Goal: Communication & Community: Answer question/provide support

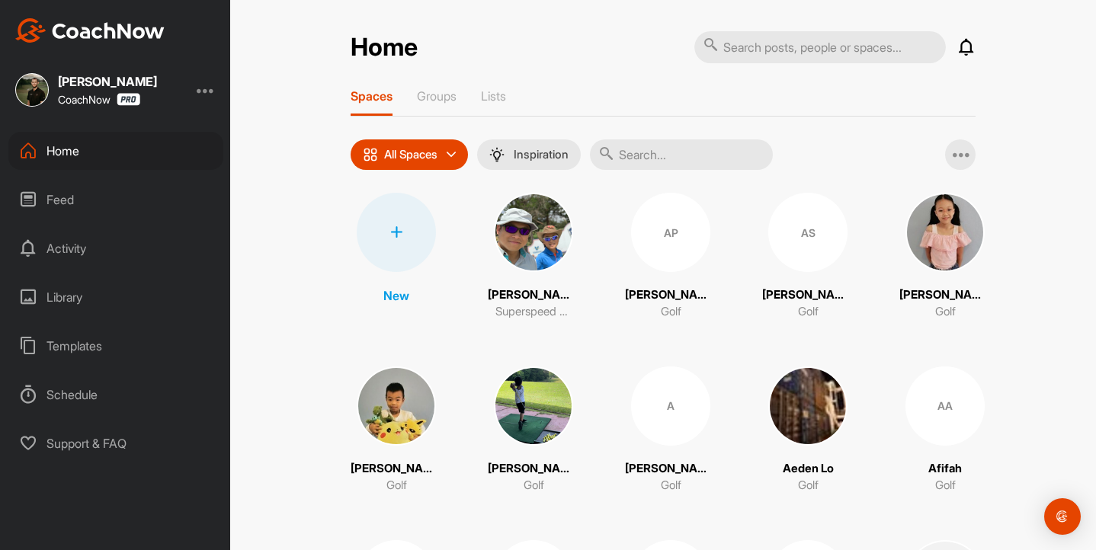
click at [67, 210] on div "Feed" at bounding box center [115, 200] width 215 height 38
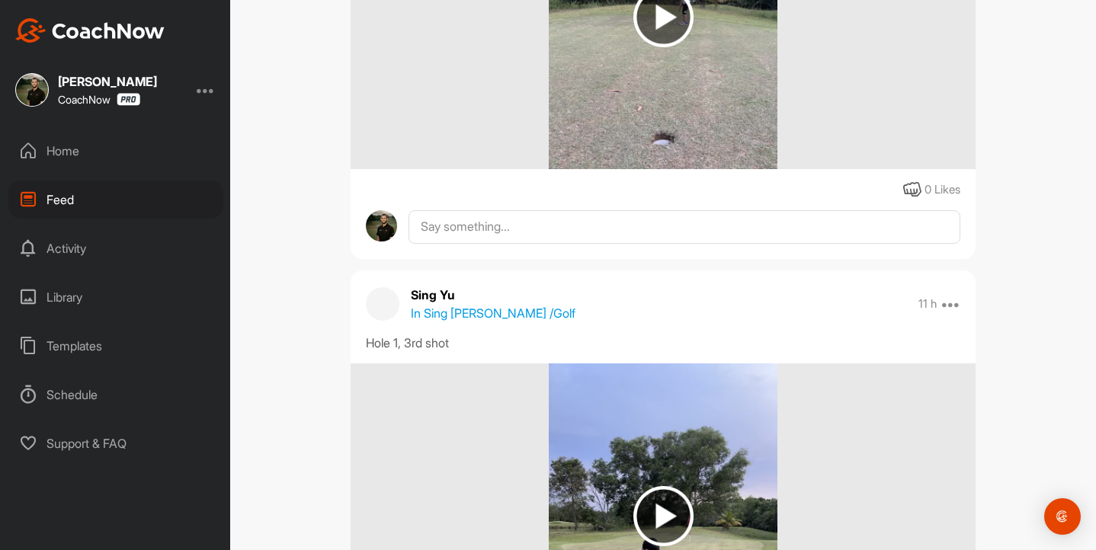
scroll to position [928, 0]
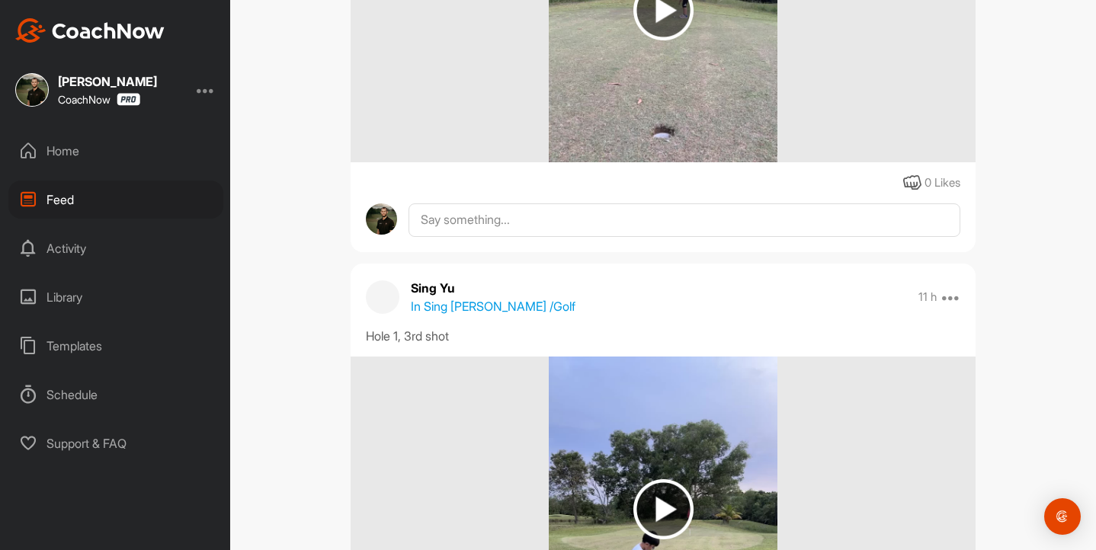
click at [61, 251] on div "Activity" at bounding box center [115, 248] width 215 height 38
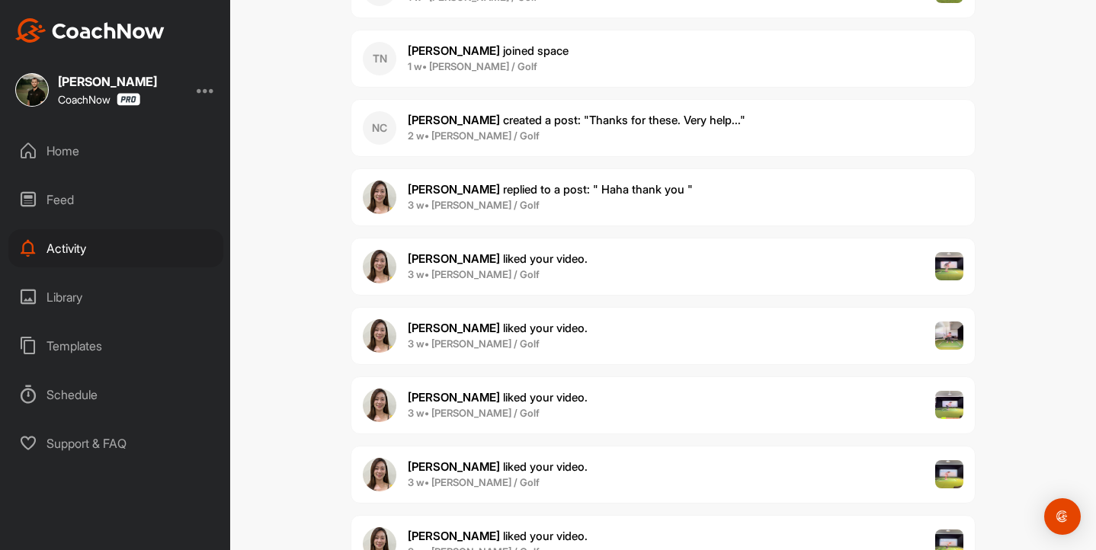
scroll to position [1207, 0]
click at [620, 133] on span "2 w • [PERSON_NAME] / Golf" at bounding box center [577, 135] width 338 height 15
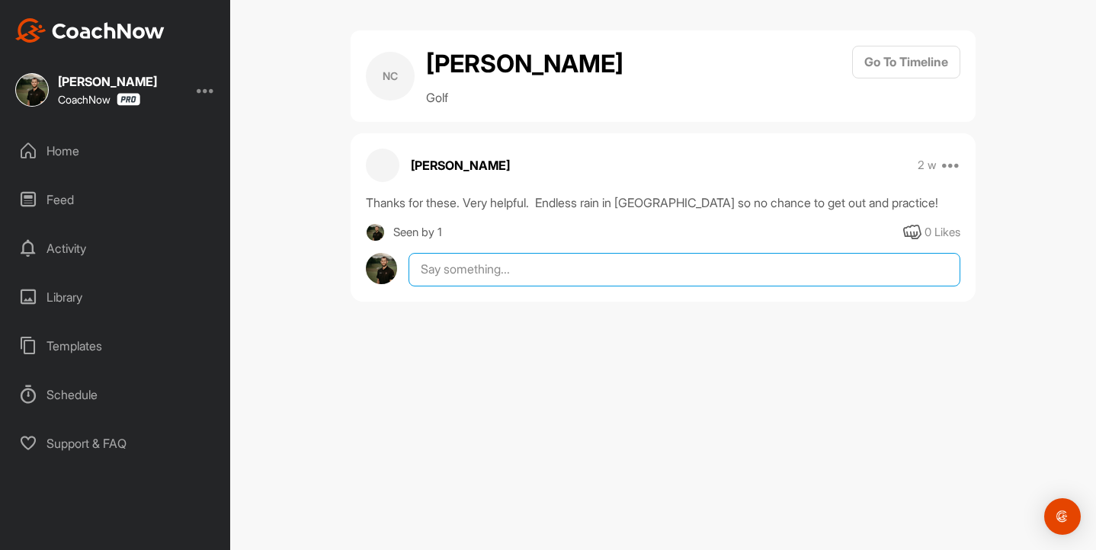
click at [488, 271] on textarea at bounding box center [685, 270] width 552 height 34
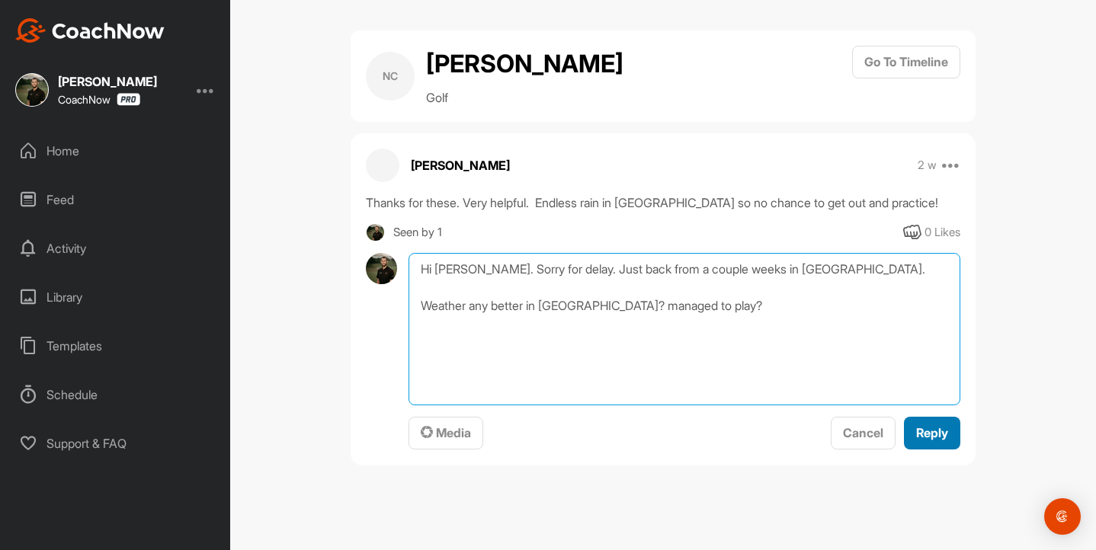
type textarea "Hi [PERSON_NAME]. Sorry for delay. Just back from a couple weeks in [GEOGRAPHIC…"
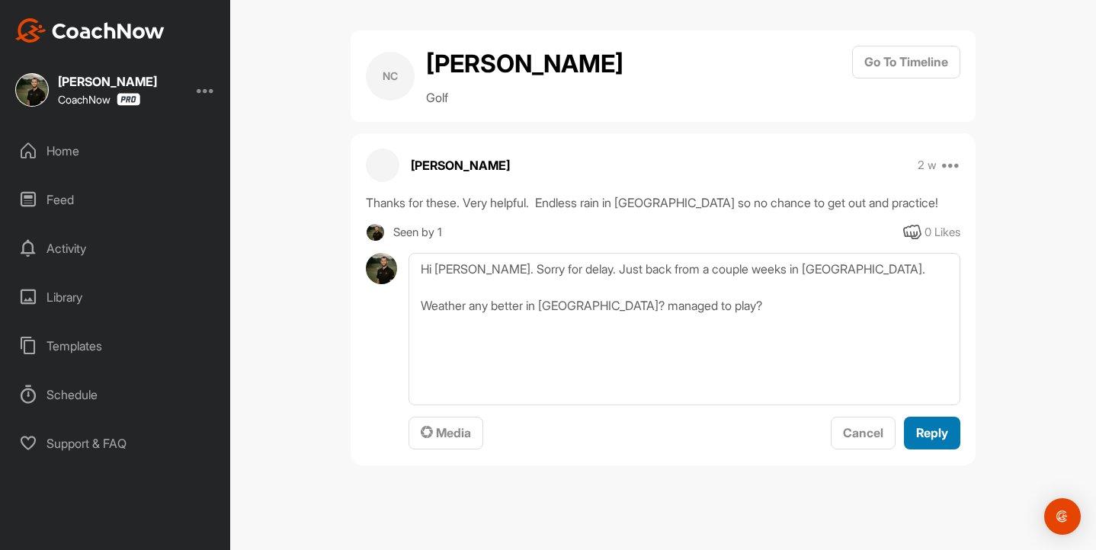
click at [934, 425] on span "Reply" at bounding box center [932, 432] width 32 height 15
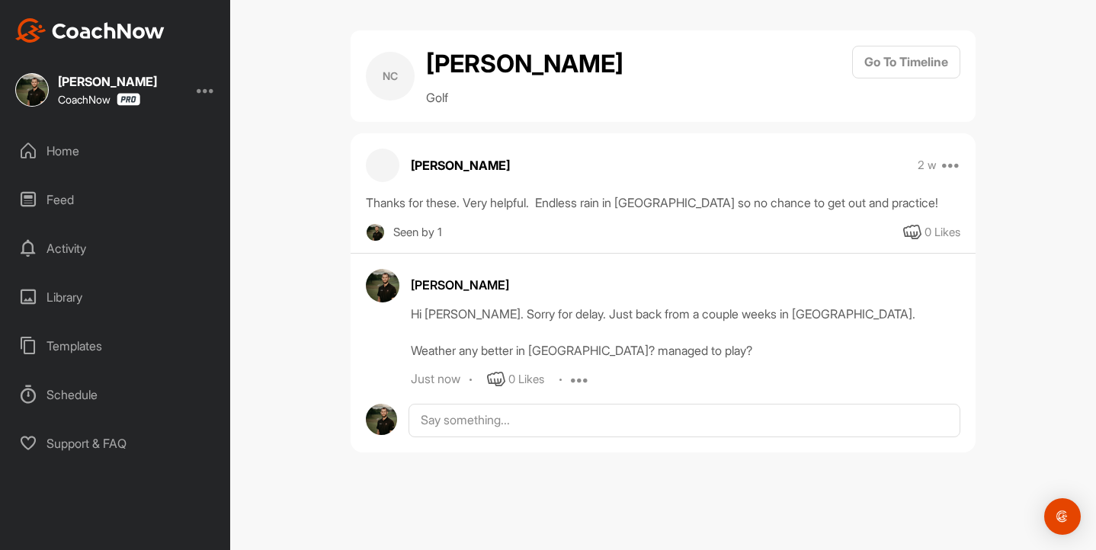
click at [56, 151] on div "Home" at bounding box center [115, 151] width 215 height 38
